Goal: Navigation & Orientation: Find specific page/section

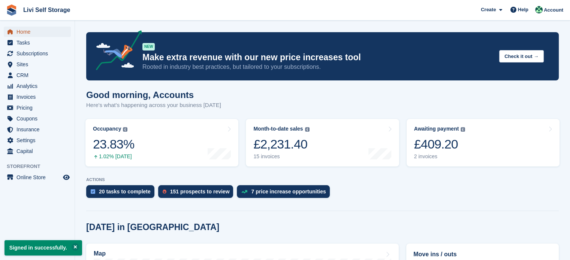
click at [19, 31] on span "Home" at bounding box center [38, 32] width 45 height 10
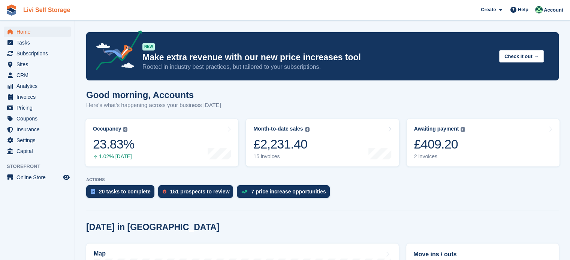
click at [26, 10] on link "Livi Self Storage" at bounding box center [46, 10] width 53 height 12
click at [10, 10] on img at bounding box center [11, 9] width 11 height 11
click at [10, 9] on img at bounding box center [11, 9] width 11 height 11
click at [11, 8] on img at bounding box center [11, 9] width 11 height 11
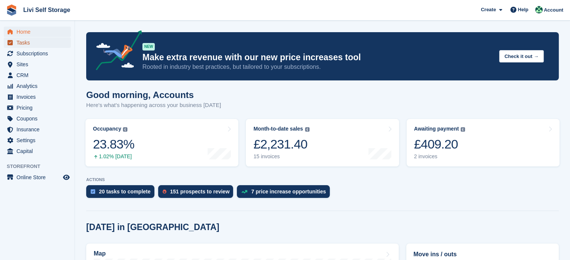
click at [9, 41] on icon "menu" at bounding box center [9, 42] width 5 height 5
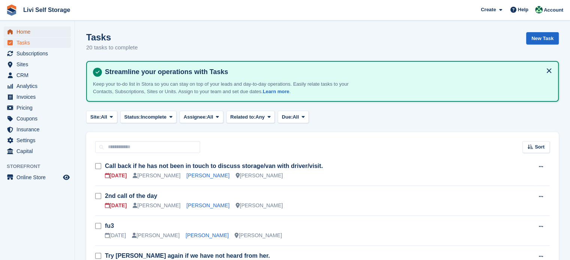
click at [27, 31] on span "Home" at bounding box center [38, 32] width 45 height 10
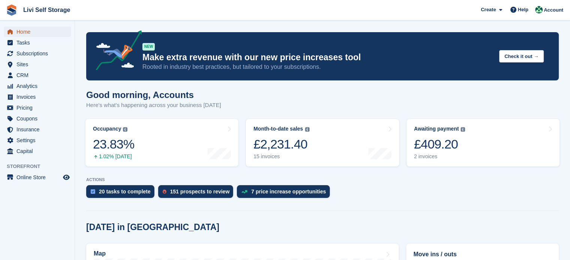
click at [9, 33] on icon "menu" at bounding box center [9, 31] width 5 height 5
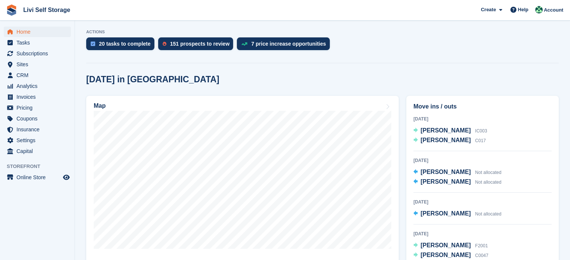
scroll to position [150, 0]
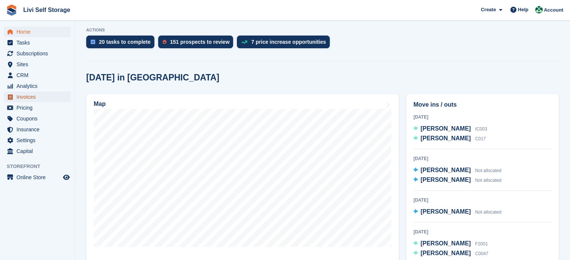
click at [26, 97] on span "Invoices" at bounding box center [38, 97] width 45 height 10
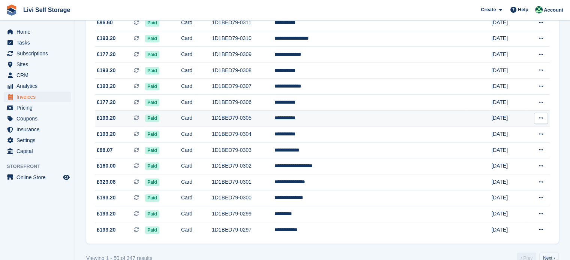
scroll to position [704, 0]
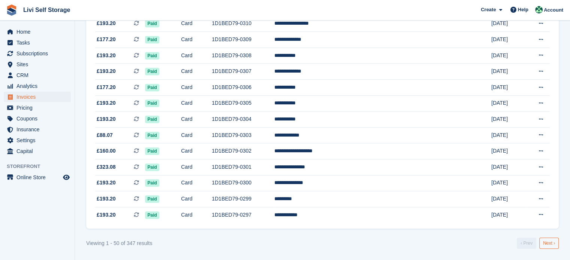
click at [550, 245] on link "Next ›" at bounding box center [548, 243] width 19 height 11
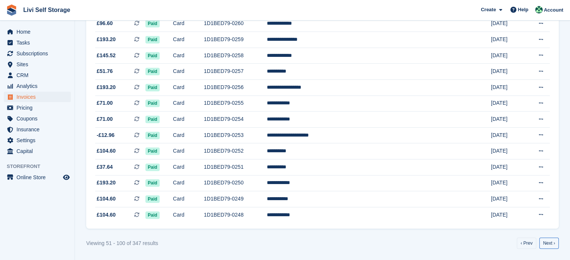
click at [550, 245] on link "Next ›" at bounding box center [548, 243] width 19 height 11
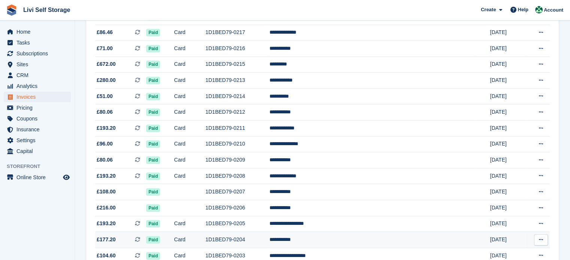
scroll to position [554, 0]
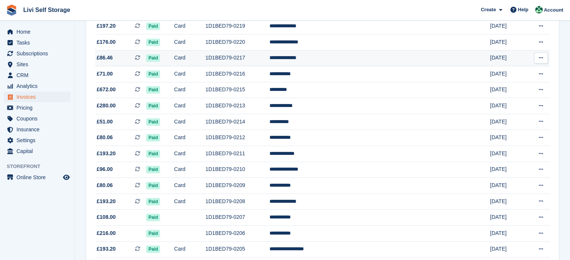
click at [249, 60] on td "1D1BED79-0217" at bounding box center [237, 58] width 64 height 16
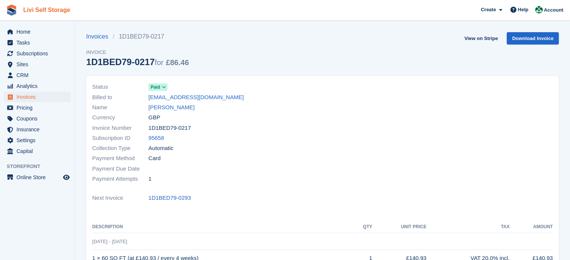
click at [46, 9] on link "Livi Self Storage" at bounding box center [46, 10] width 53 height 12
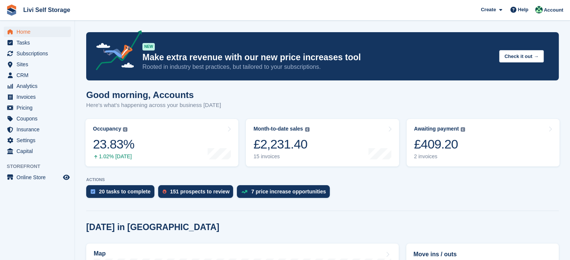
click at [13, 12] on img at bounding box center [11, 9] width 11 height 11
drag, startPoint x: 13, startPoint y: 10, endPoint x: 144, endPoint y: 10, distance: 131.4
click at [144, 10] on span "Livi Self Storage Create Subscription Invoice Contact Deal Discount Page Help C…" at bounding box center [285, 10] width 570 height 20
click at [33, 54] on span "Subscriptions" at bounding box center [38, 53] width 45 height 10
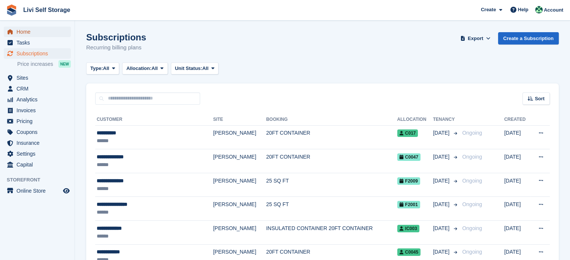
click at [25, 33] on span "Home" at bounding box center [38, 32] width 45 height 10
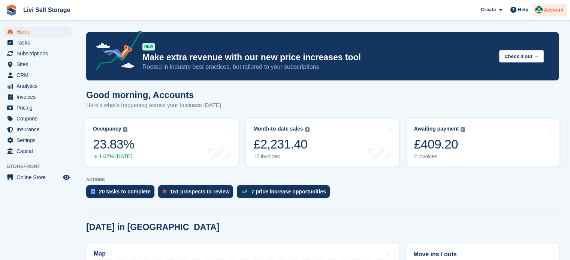
click at [551, 10] on span "Account" at bounding box center [552, 9] width 19 height 7
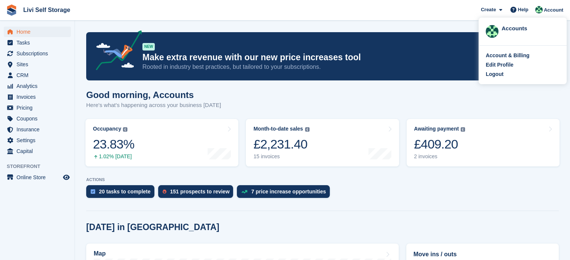
drag, startPoint x: 551, startPoint y: 10, endPoint x: 373, endPoint y: 107, distance: 202.4
click at [373, 107] on div "Good morning, Accounts Here's what's happening across your business today" at bounding box center [322, 104] width 472 height 29
